Goal: Information Seeking & Learning: Check status

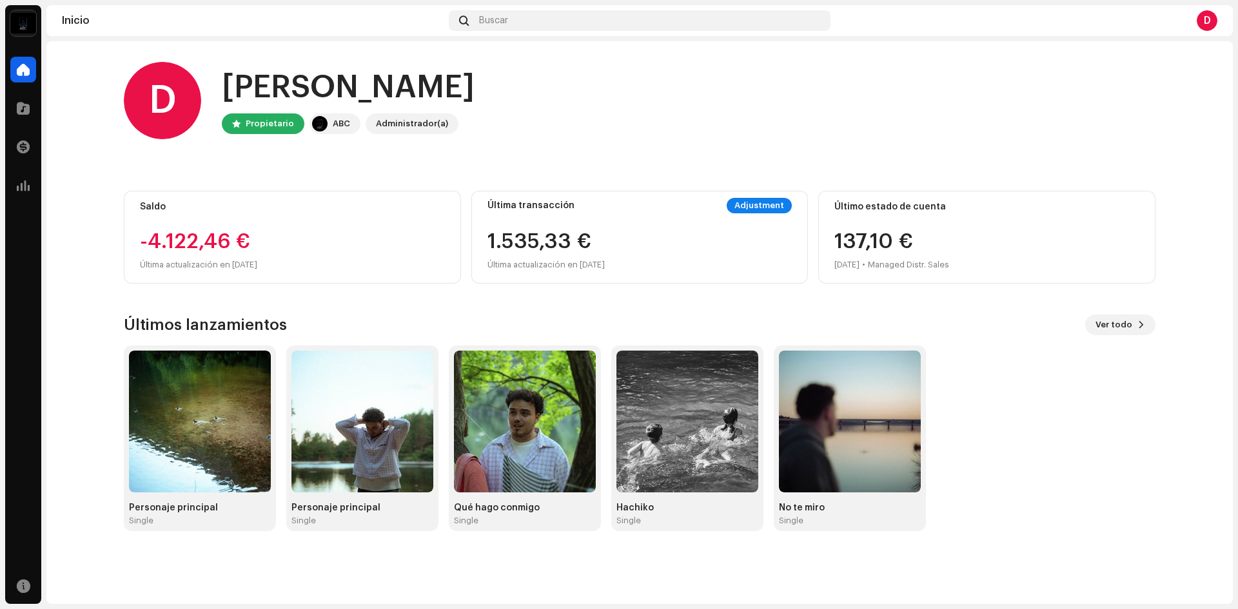
click at [824, 252] on div "Último estado de cuenta 137,10 € [DATE] • Managed Distr. Sales" at bounding box center [986, 237] width 337 height 93
click at [12, 181] on div at bounding box center [23, 186] width 26 height 26
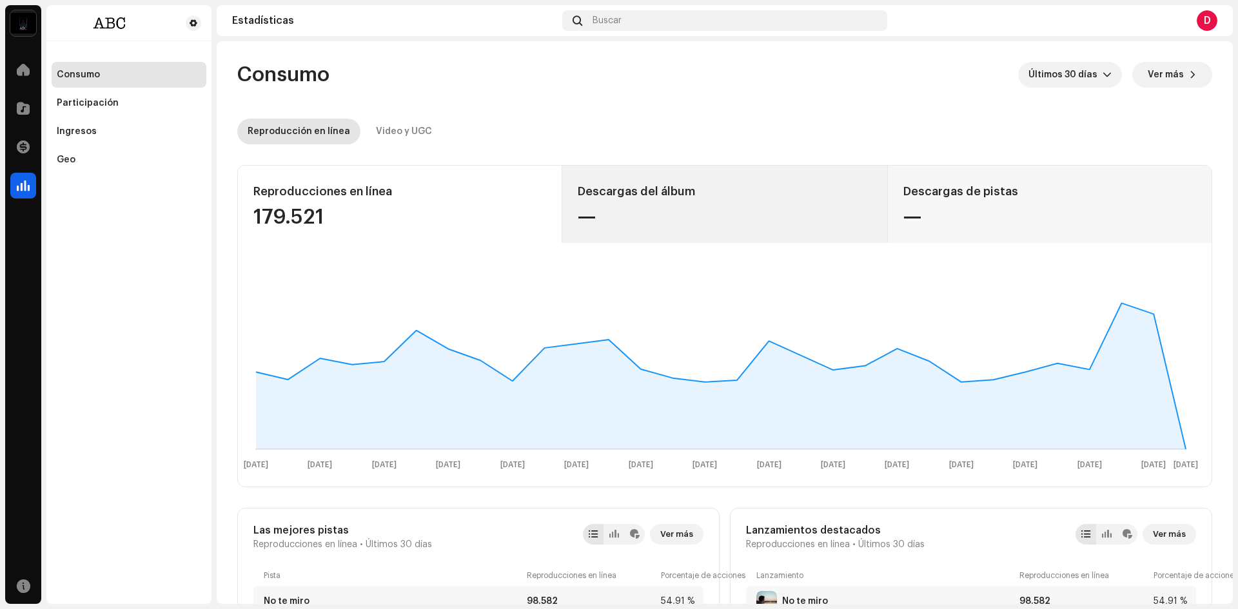
click at [708, 208] on div "—" at bounding box center [724, 217] width 293 height 21
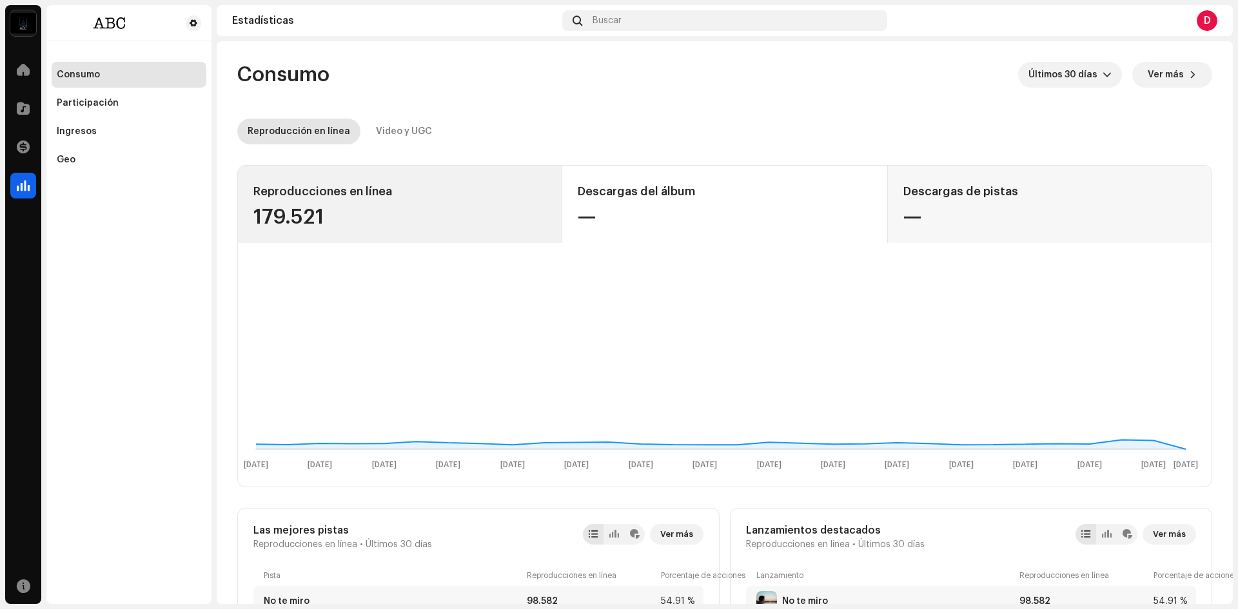
click at [350, 177] on div "Reproducciones en línea 179.521" at bounding box center [400, 204] width 324 height 77
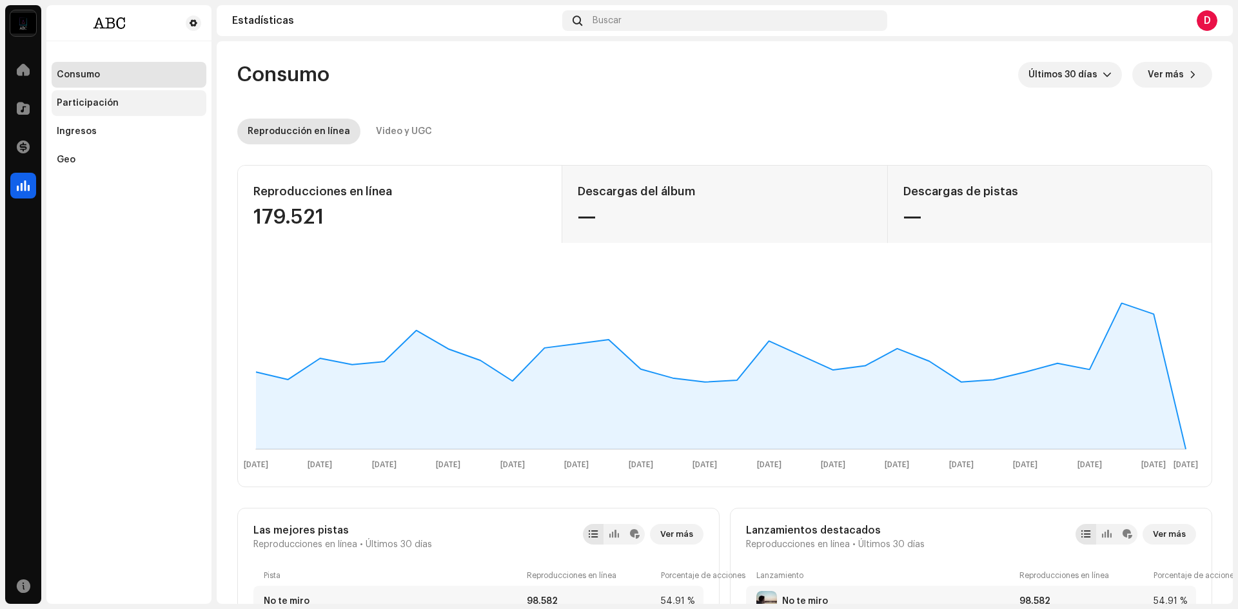
click at [128, 96] on div "Participación" at bounding box center [129, 103] width 155 height 26
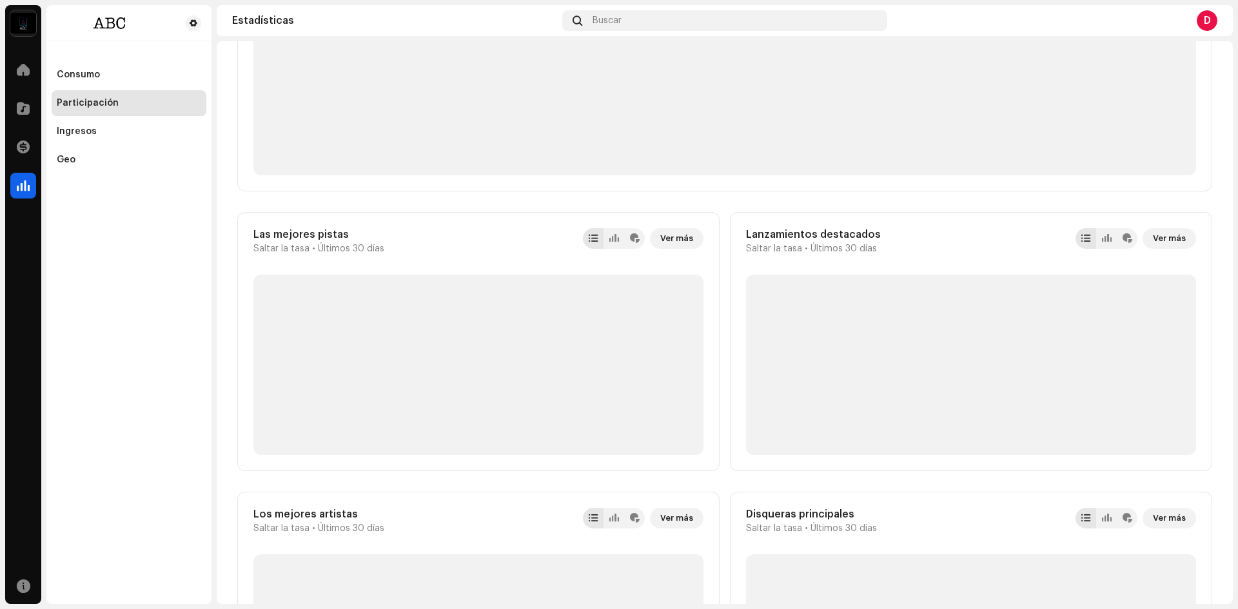
scroll to position [322, 0]
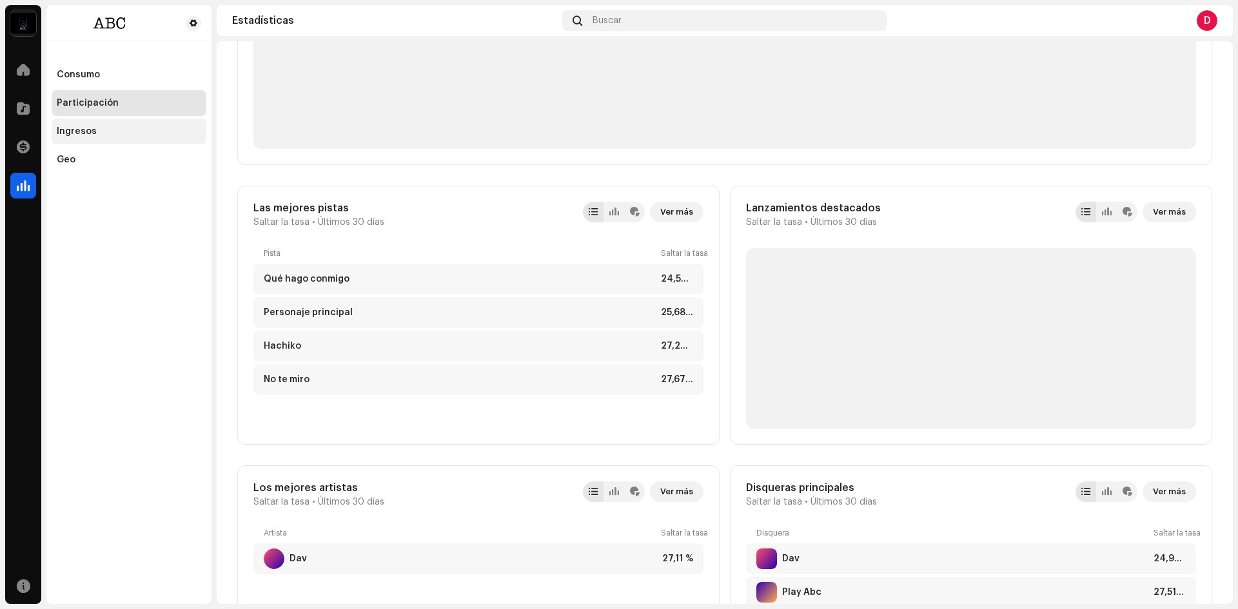
click at [86, 131] on div "Ingresos" at bounding box center [77, 131] width 40 height 10
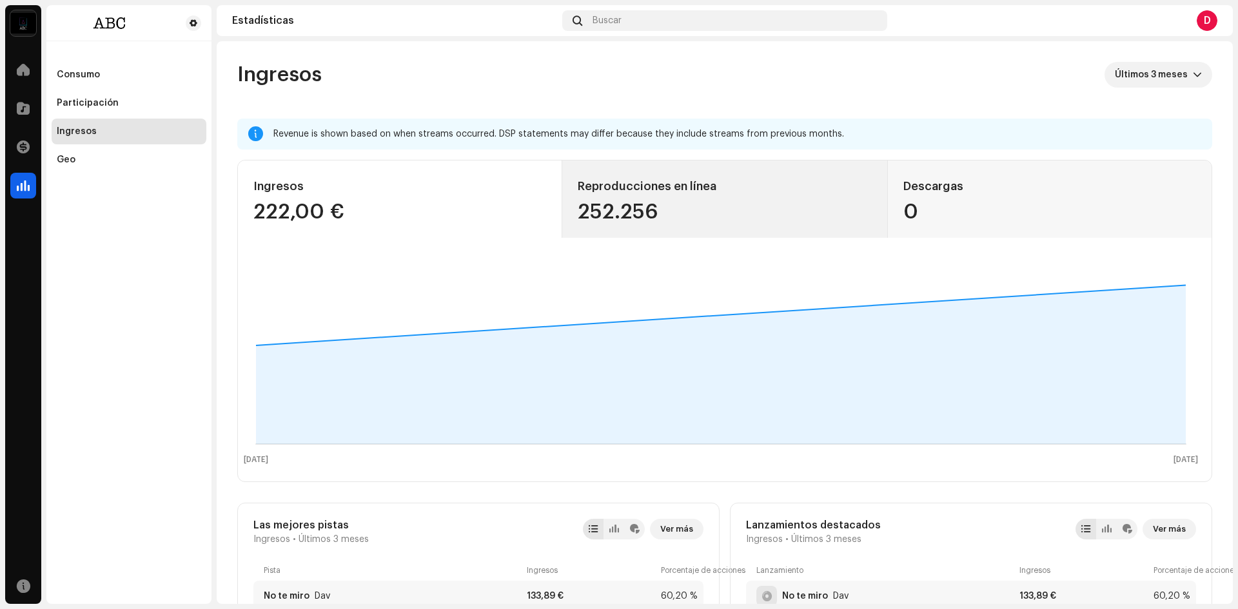
click at [608, 202] on div "252.256" at bounding box center [724, 212] width 293 height 21
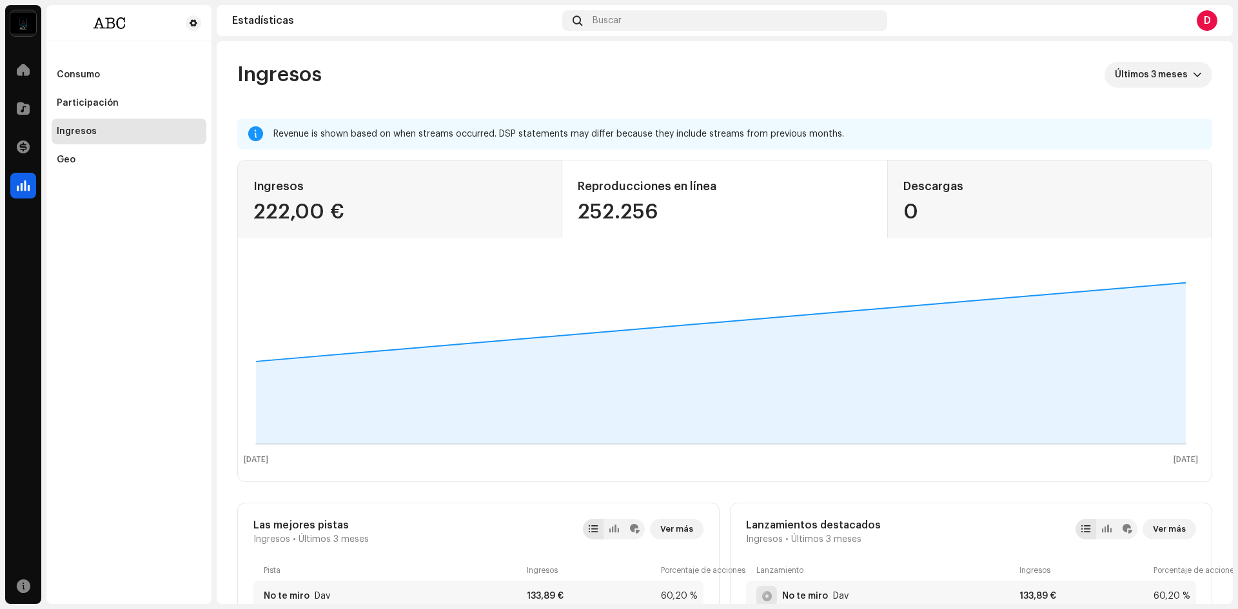
click at [765, 1] on div "Dav Inicio Catálogo Transacciones Estadísticas Recursos Consumo Participación I…" at bounding box center [619, 304] width 1238 height 609
